Goal: Transaction & Acquisition: Obtain resource

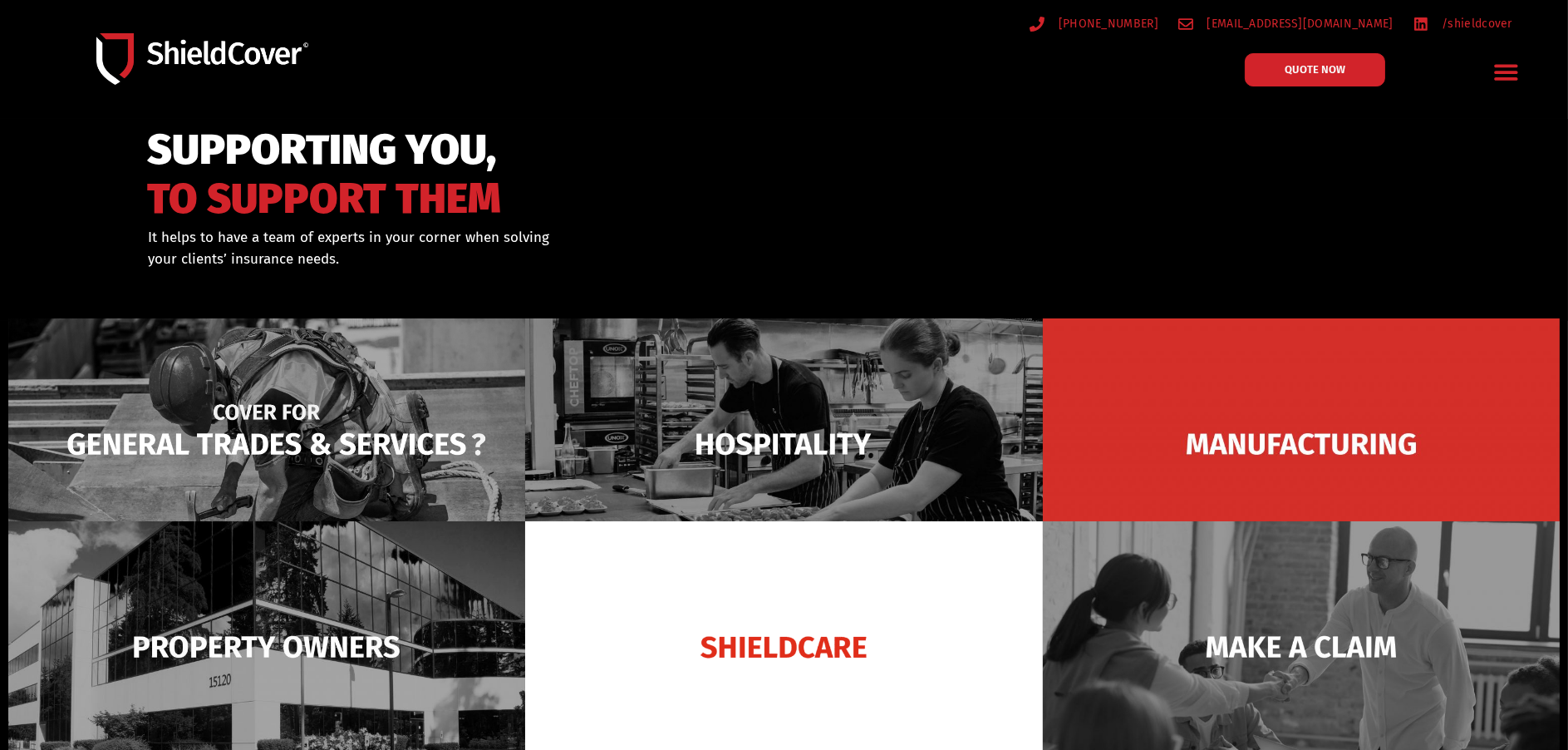
click at [436, 431] on img at bounding box center [266, 444] width 517 height 252
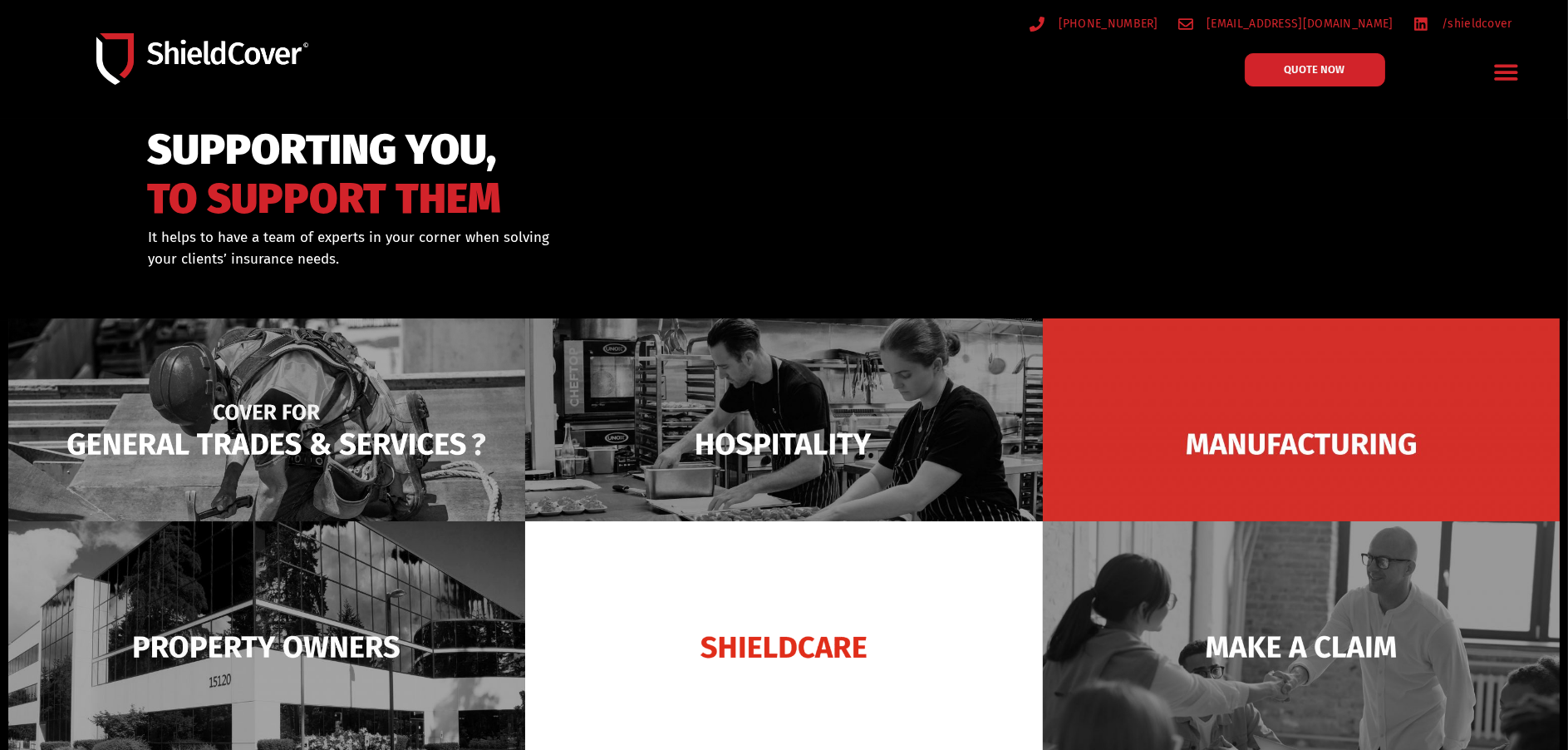
click at [350, 424] on img at bounding box center [266, 444] width 517 height 252
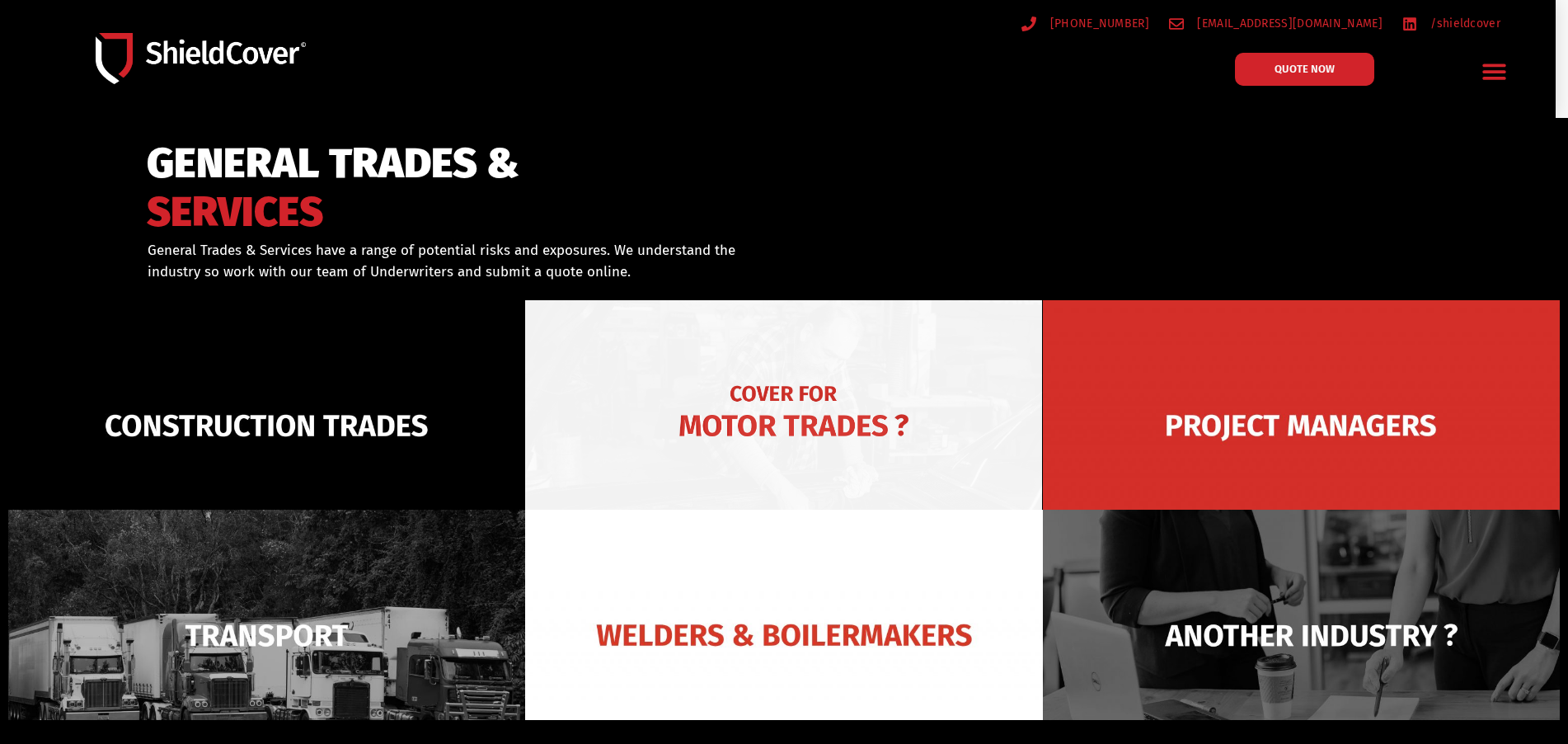
click at [816, 423] on img at bounding box center [784, 425] width 517 height 250
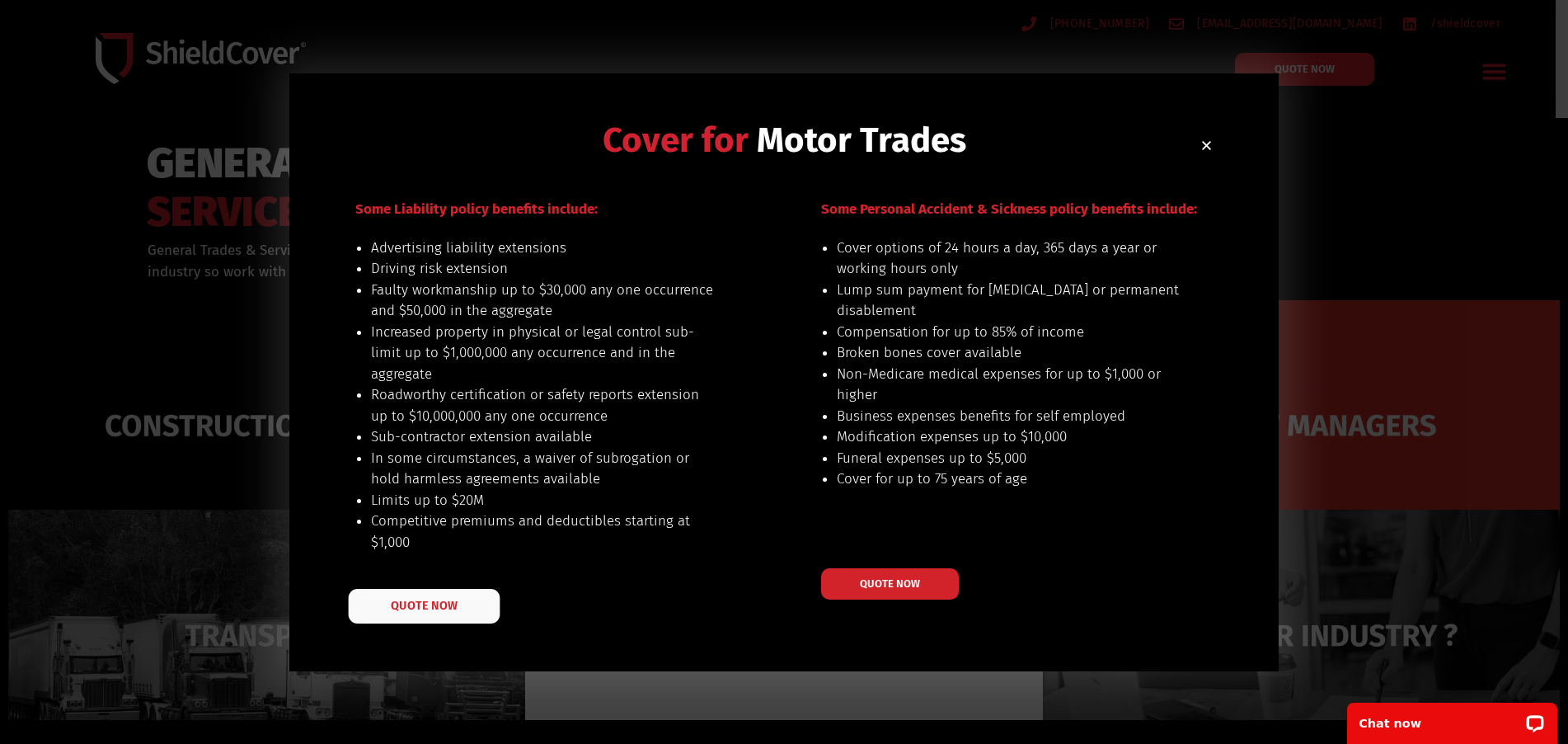
click at [427, 609] on span "QUOTE NOW" at bounding box center [423, 605] width 66 height 12
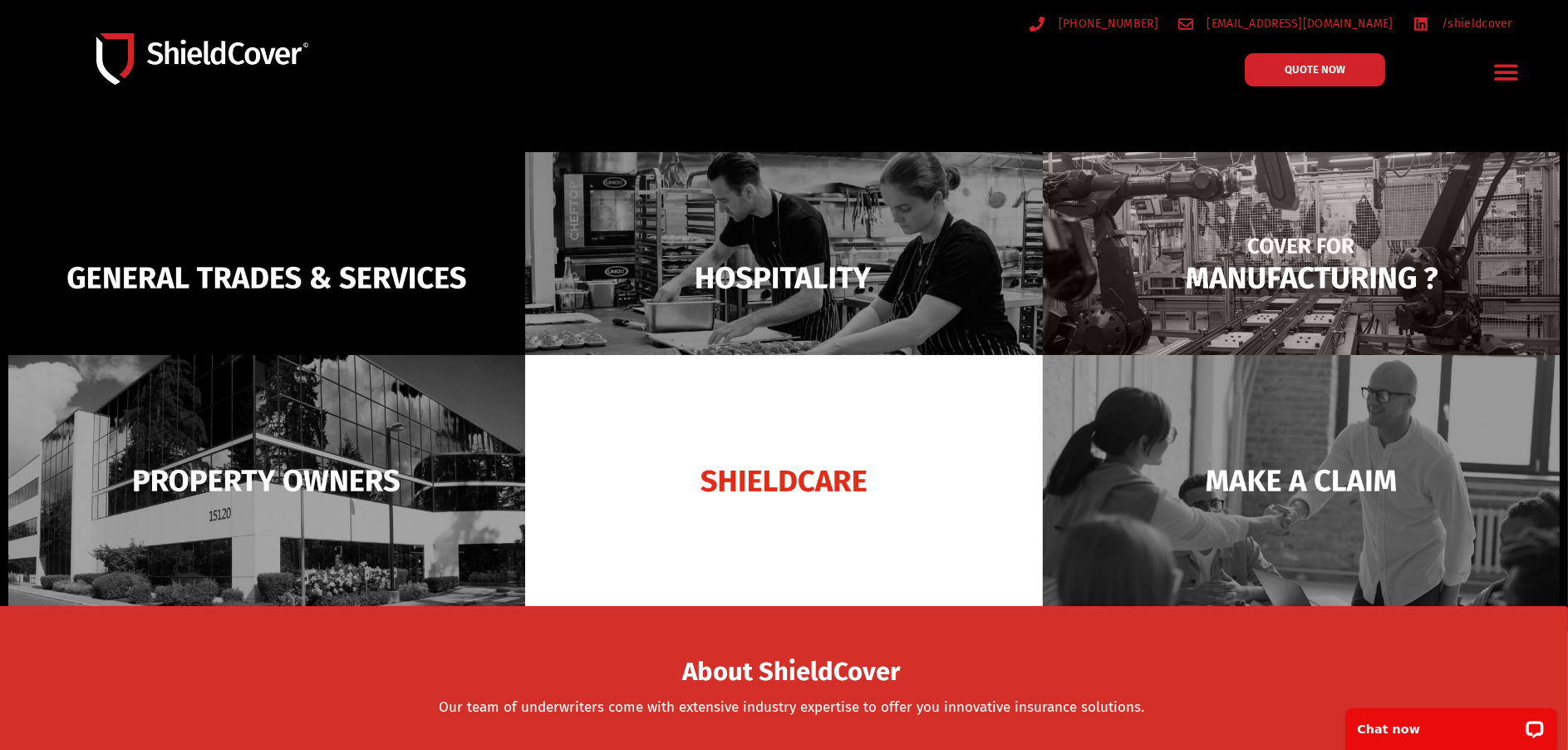
click at [1273, 276] on img at bounding box center [1301, 278] width 517 height 252
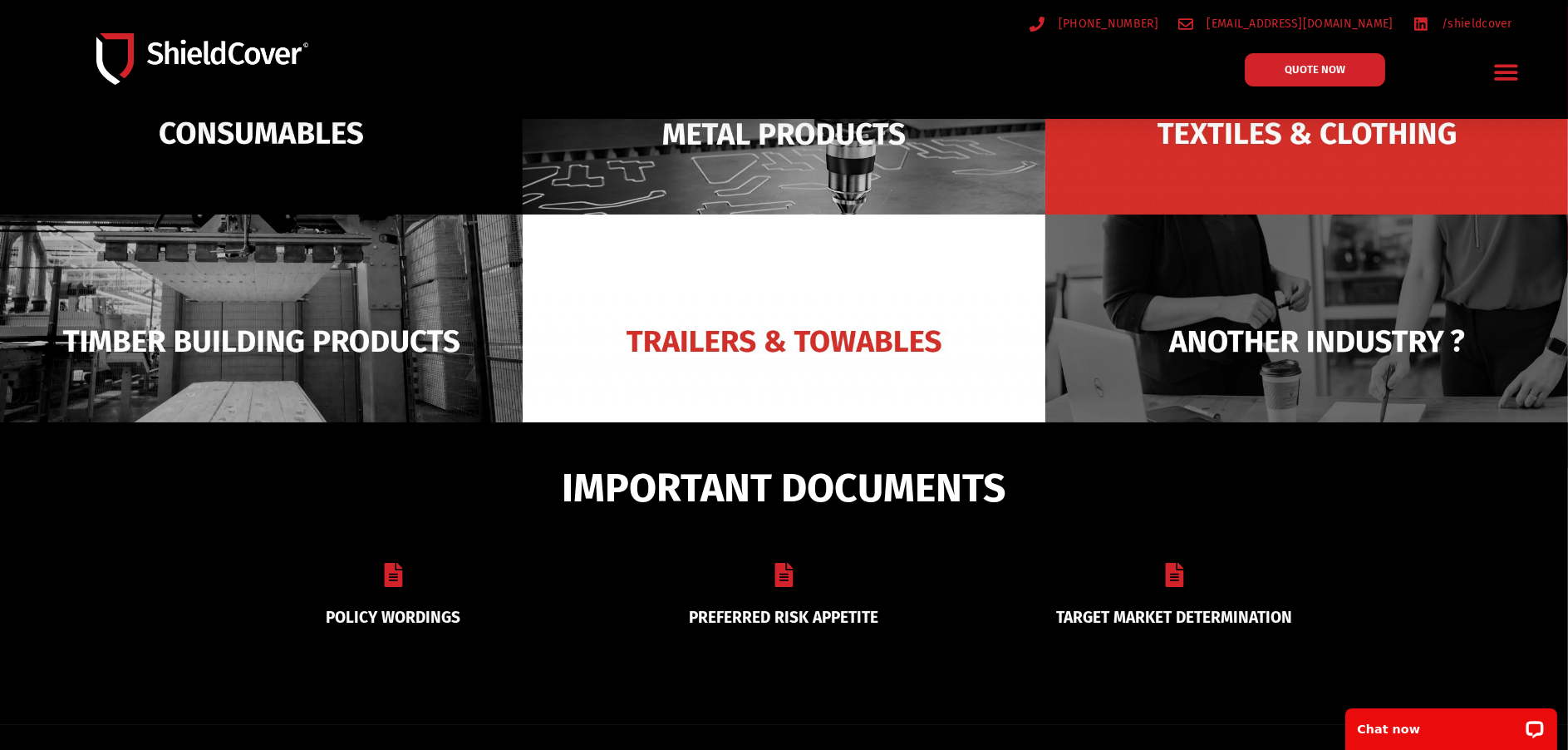
scroll to position [582, 0]
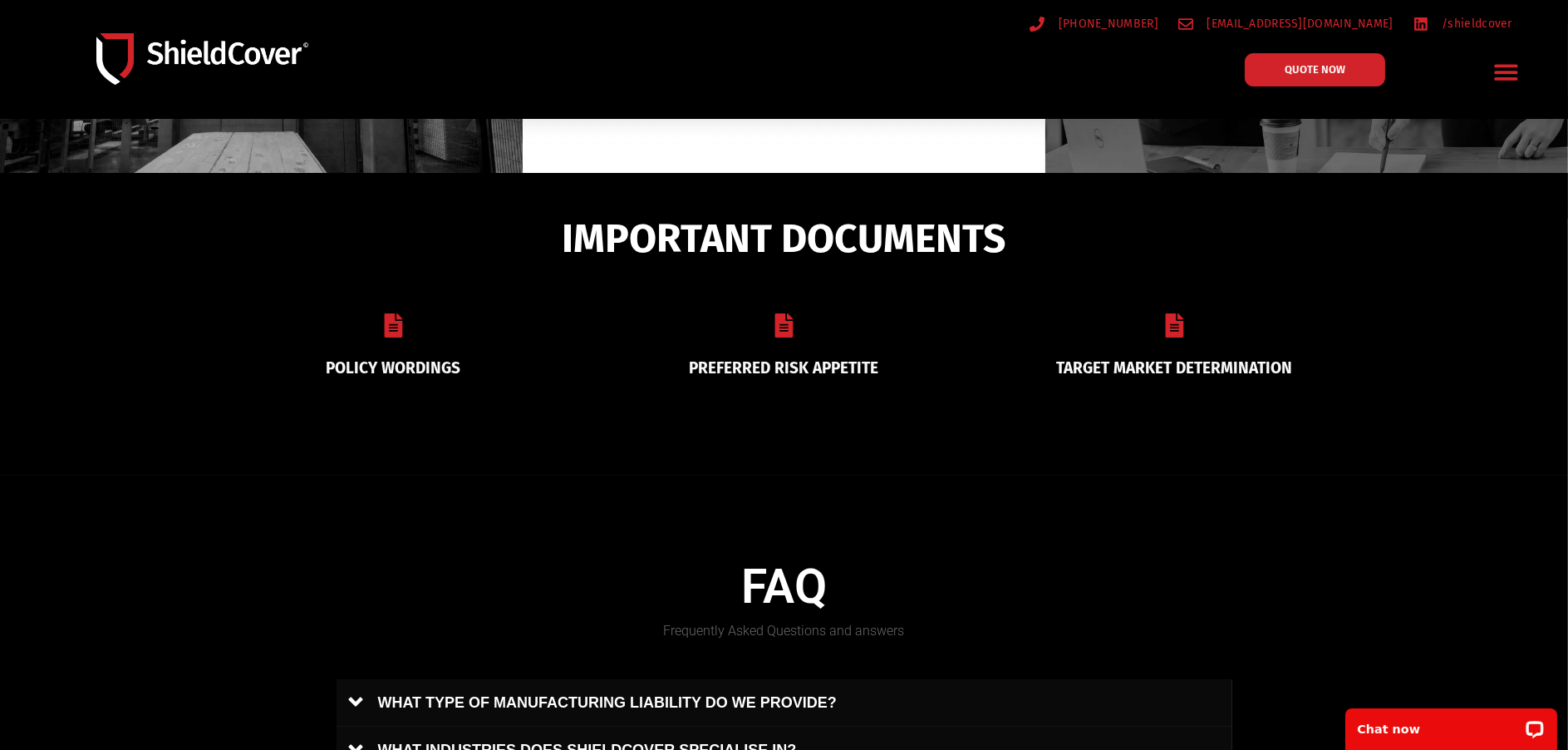
click at [832, 358] on link "PREFERRED RISK APPETITE" at bounding box center [784, 367] width 190 height 19
